Goal: Find specific page/section: Find specific page/section

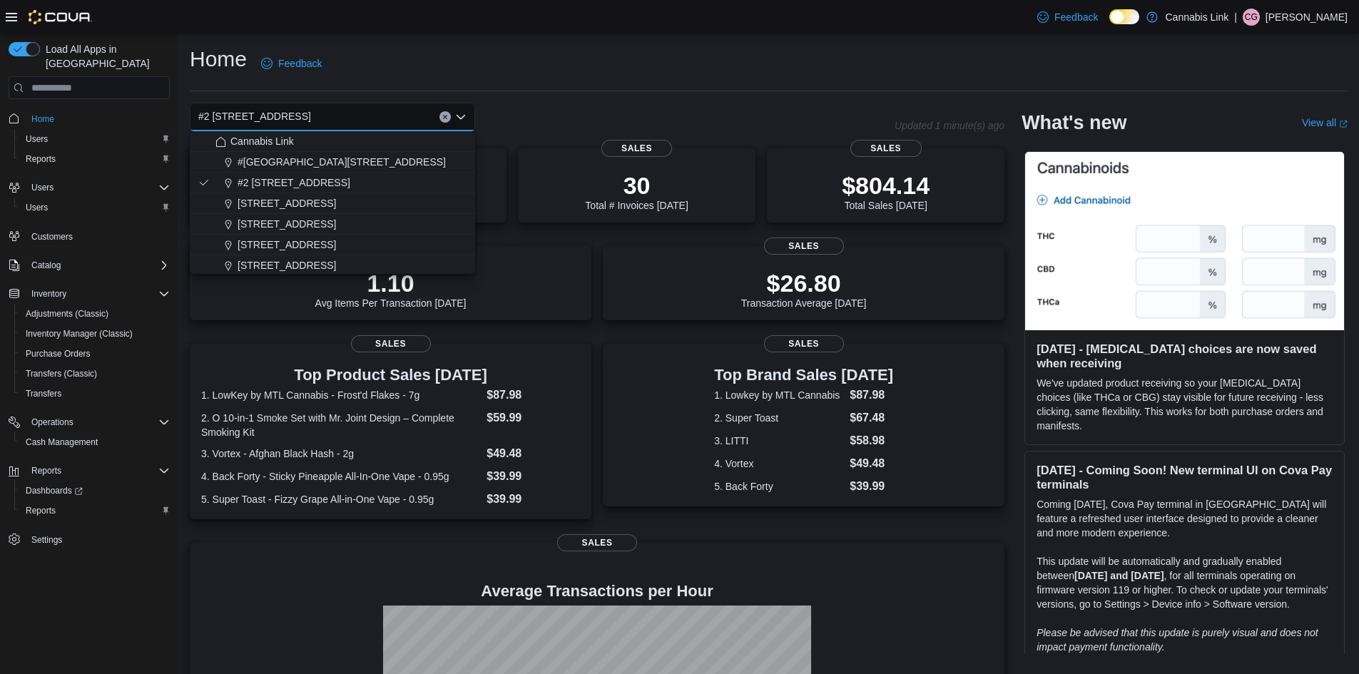
click at [568, 51] on div "Home Feedback" at bounding box center [769, 63] width 1158 height 37
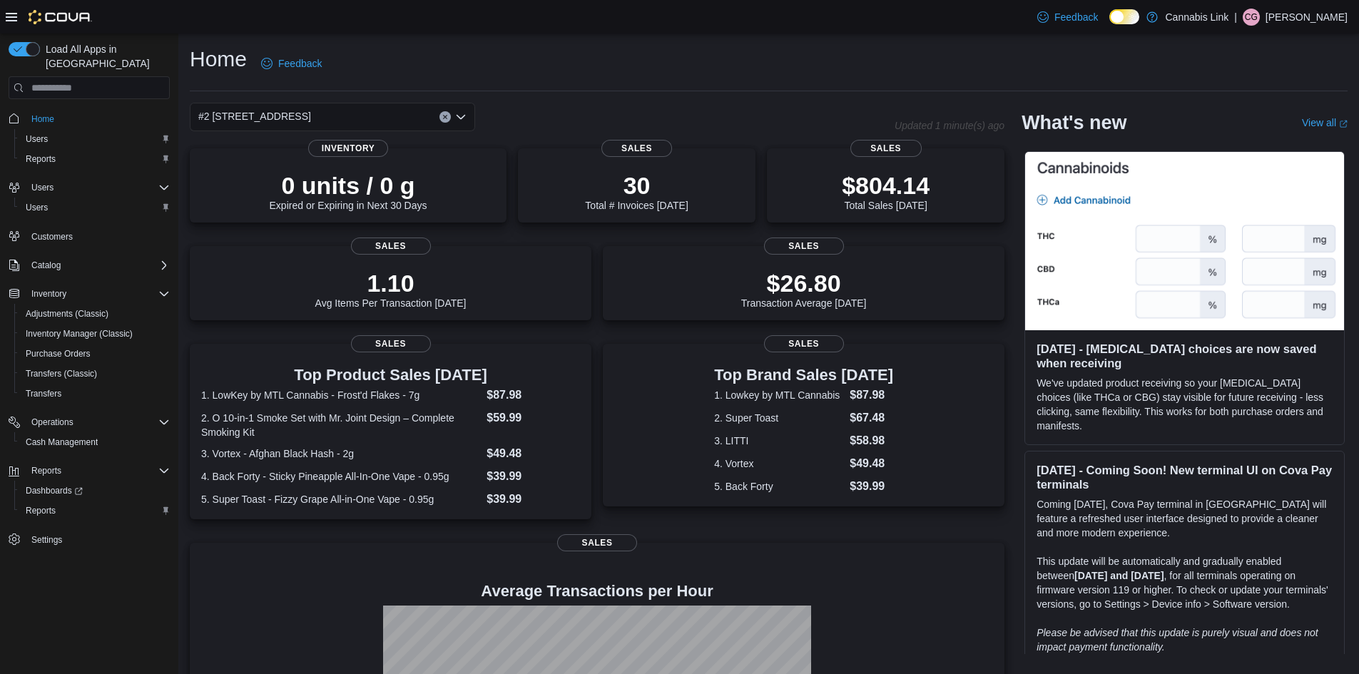
click at [444, 119] on icon "Clear input" at bounding box center [445, 117] width 6 height 6
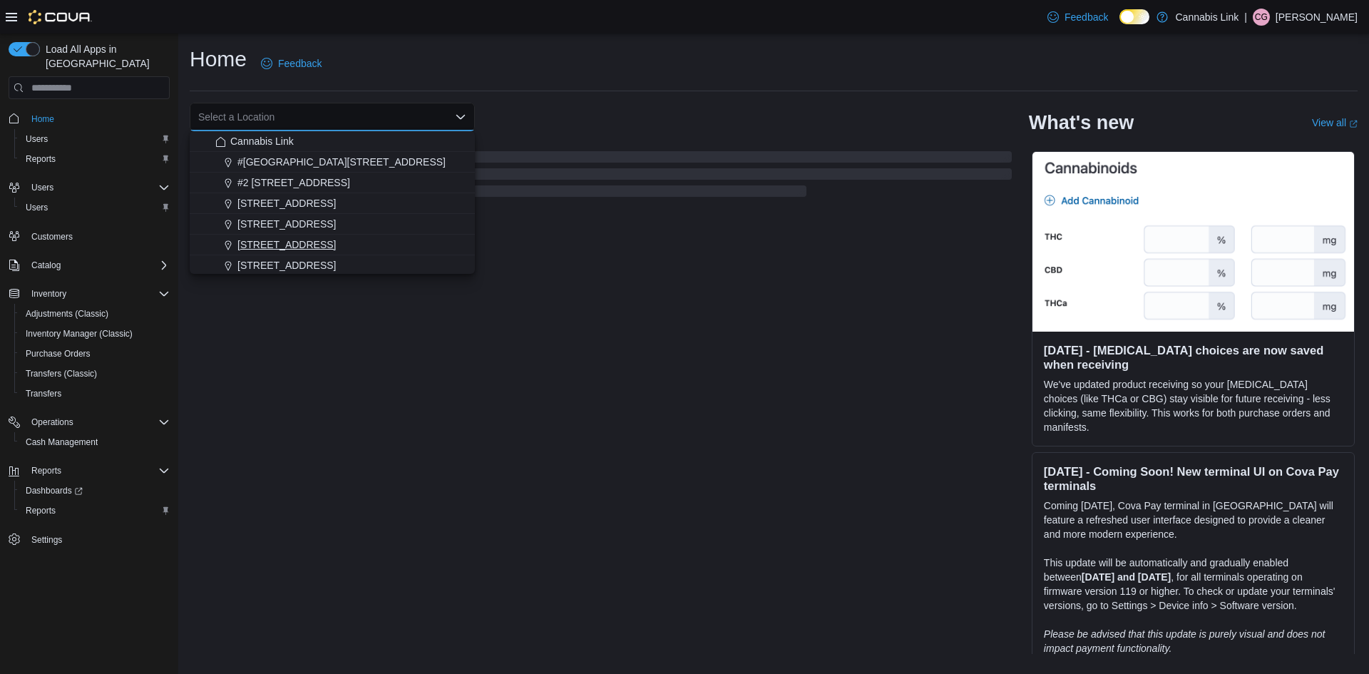
click at [307, 249] on span "390 Springbank Drive" at bounding box center [287, 245] width 98 height 14
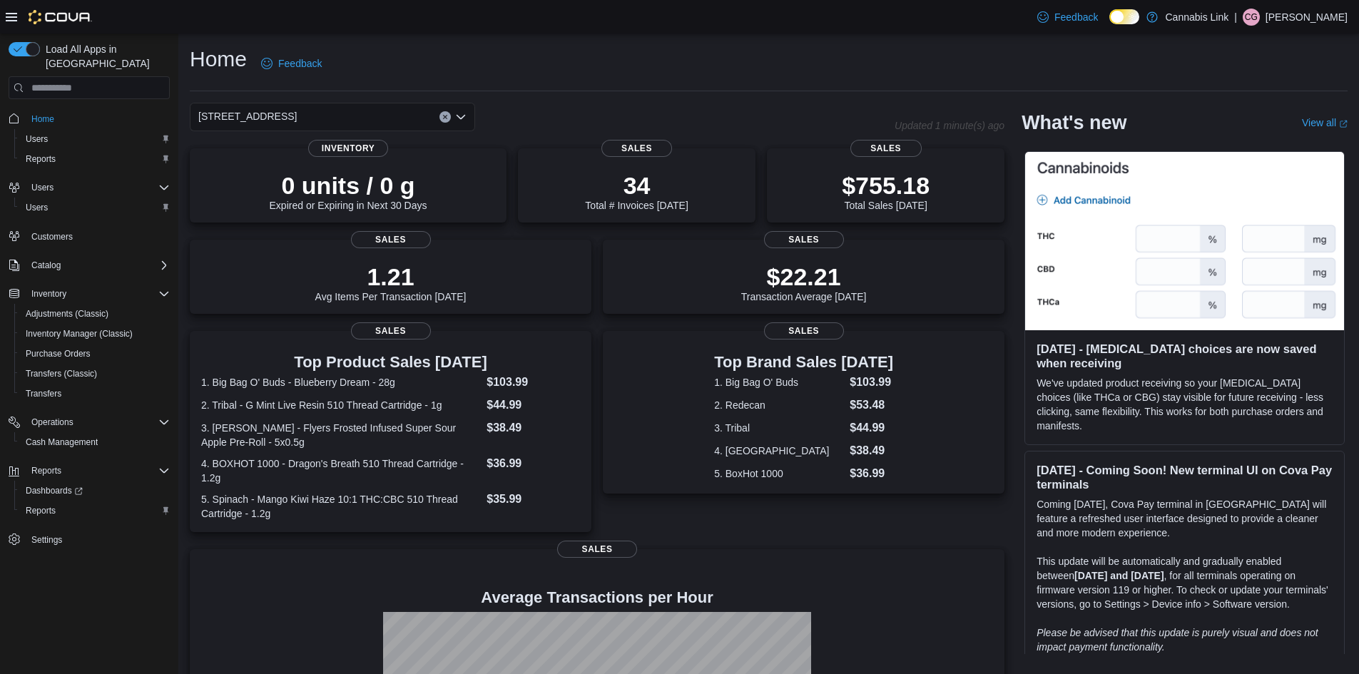
click at [443, 117] on icon "Clear input" at bounding box center [445, 117] width 6 height 6
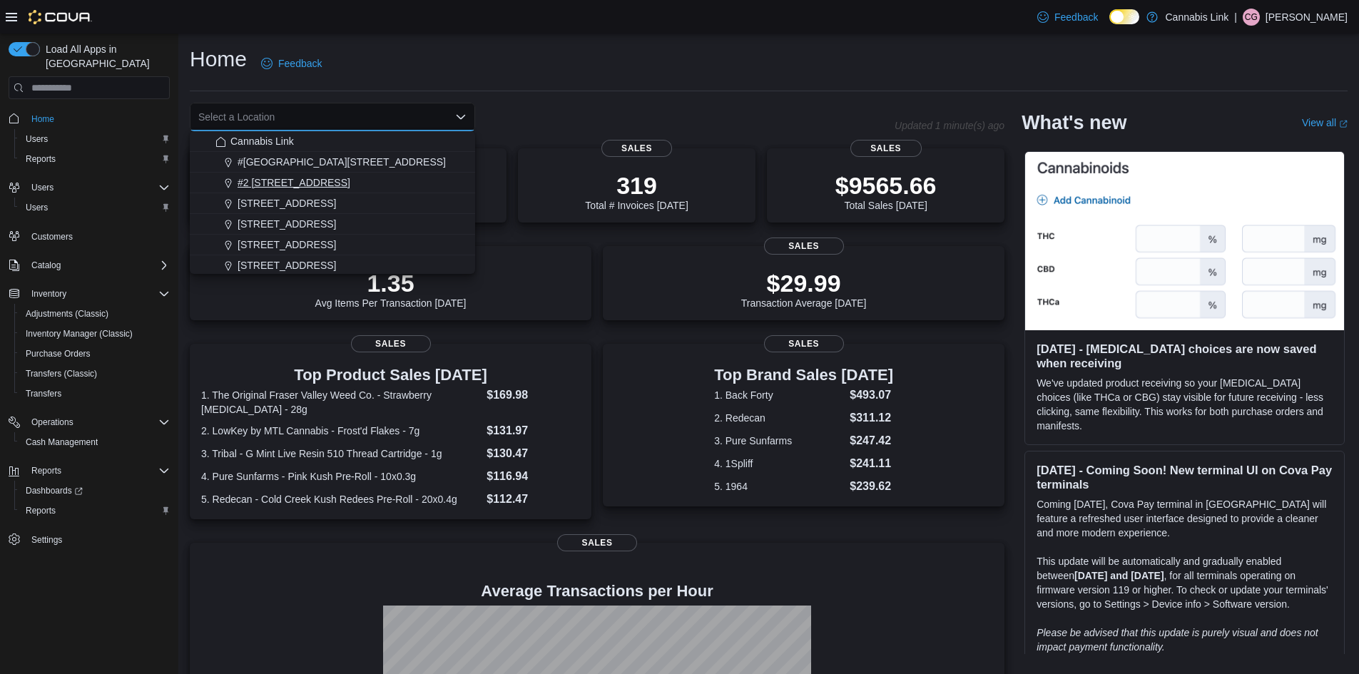
click at [328, 180] on span "#2 [STREET_ADDRESS]" at bounding box center [294, 182] width 113 height 14
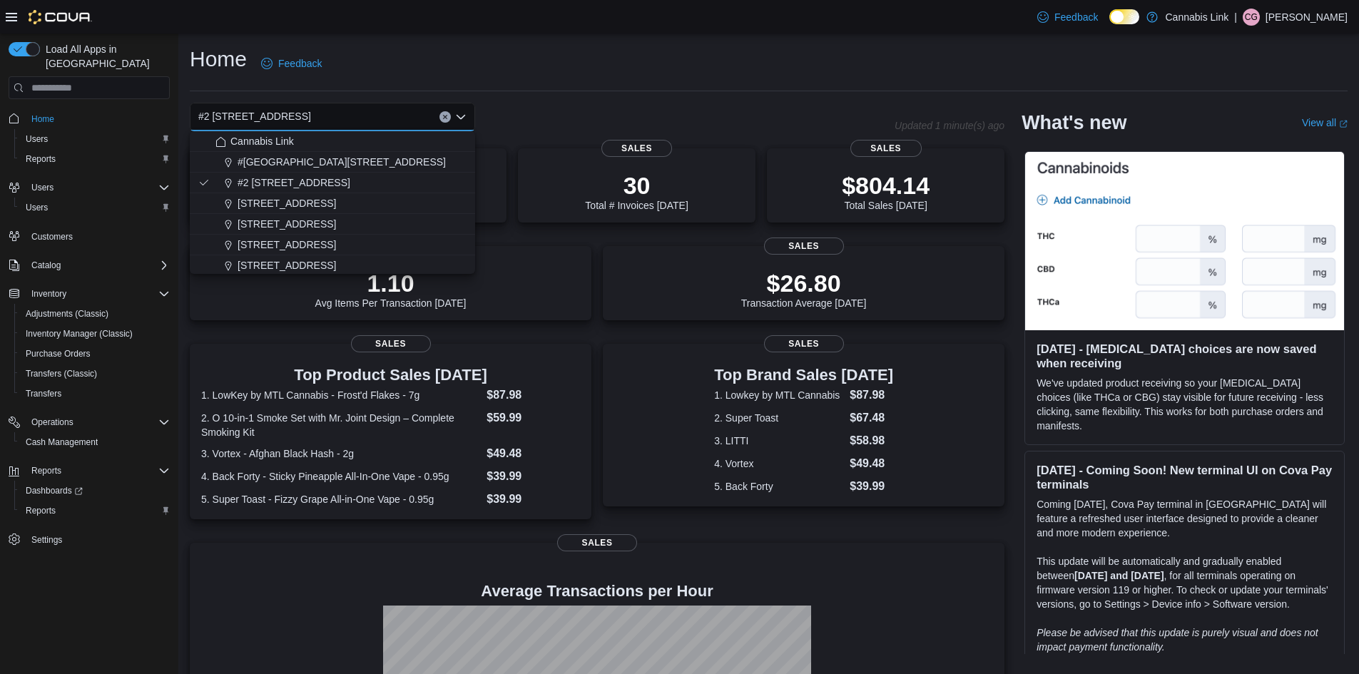
click at [570, 66] on div "Home Feedback" at bounding box center [769, 63] width 1158 height 37
